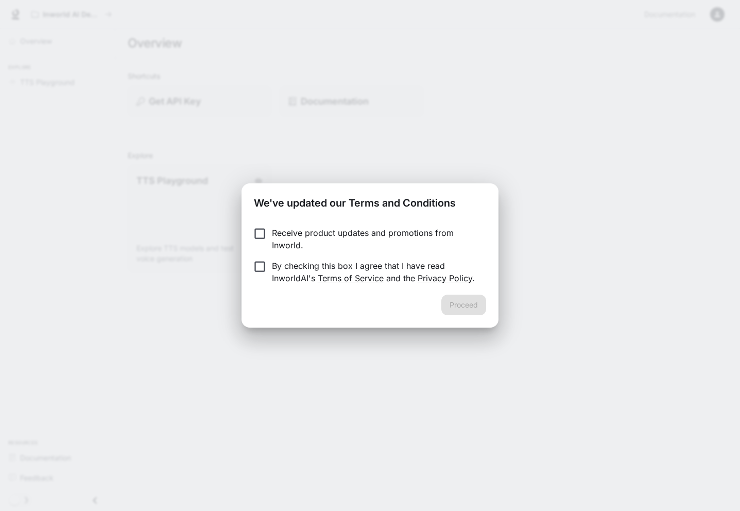
click at [275, 274] on p "By checking this box I agree that I have read InworldAI's Terms of Service and …" at bounding box center [375, 272] width 206 height 25
click at [456, 305] on button "Proceed" at bounding box center [463, 305] width 45 height 21
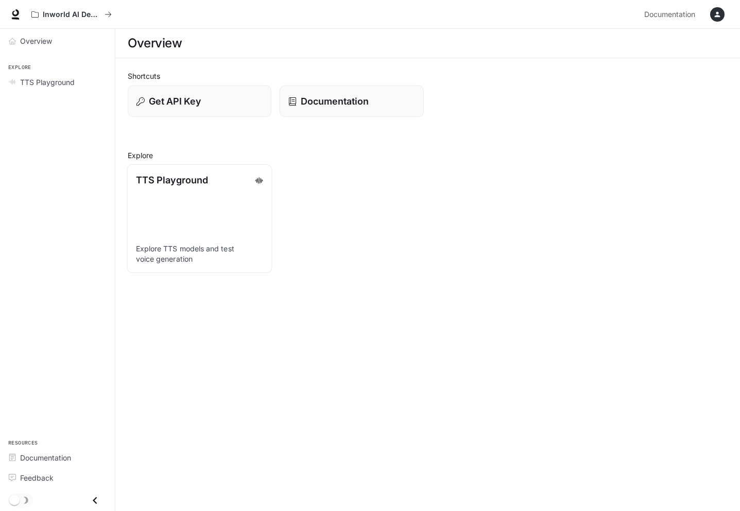
click at [185, 174] on p "TTS Playground" at bounding box center [172, 180] width 72 height 14
click at [726, 12] on button "button" at bounding box center [717, 14] width 21 height 21
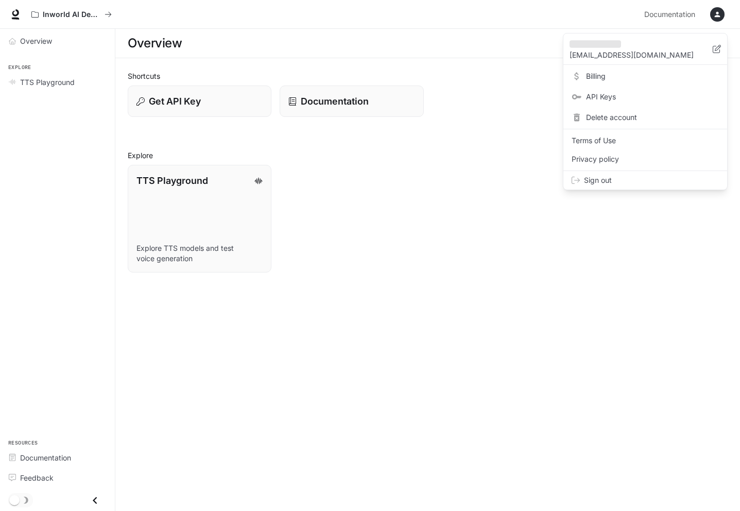
click at [607, 176] on span "Sign out" at bounding box center [651, 180] width 135 height 10
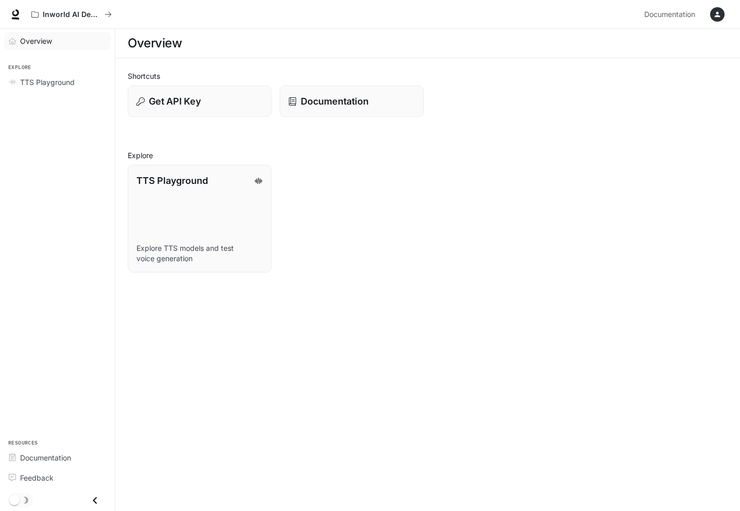
click at [36, 38] on span "Overview" at bounding box center [36, 41] width 32 height 11
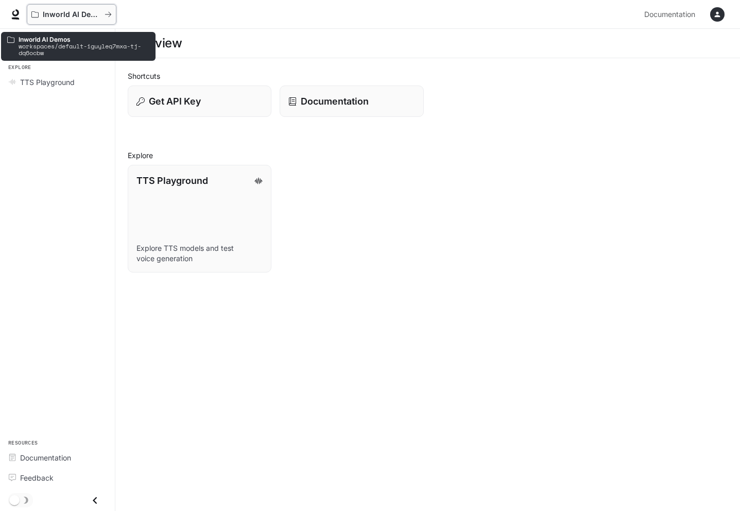
click at [114, 11] on button "Inworld AI Demos" at bounding box center [72, 14] width 90 height 21
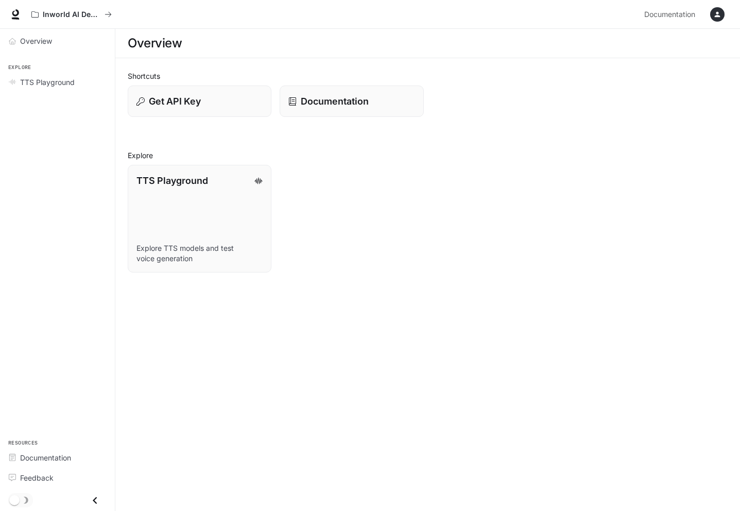
click at [733, 12] on div "Inworld AI Demos Documentation Documentation" at bounding box center [370, 14] width 740 height 29
click at [722, 11] on div "button" at bounding box center [717, 14] width 14 height 14
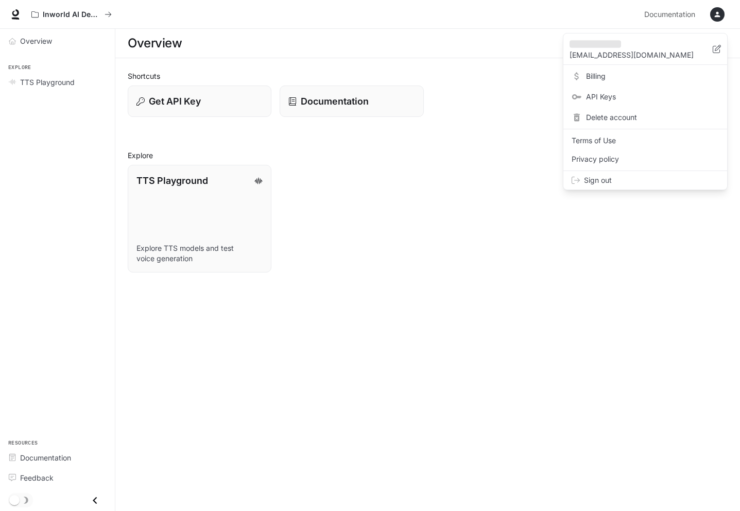
drag, startPoint x: 603, startPoint y: 177, endPoint x: 591, endPoint y: 185, distance: 13.7
click at [603, 178] on span "Sign out" at bounding box center [651, 180] width 135 height 10
